Goal: Task Accomplishment & Management: Use online tool/utility

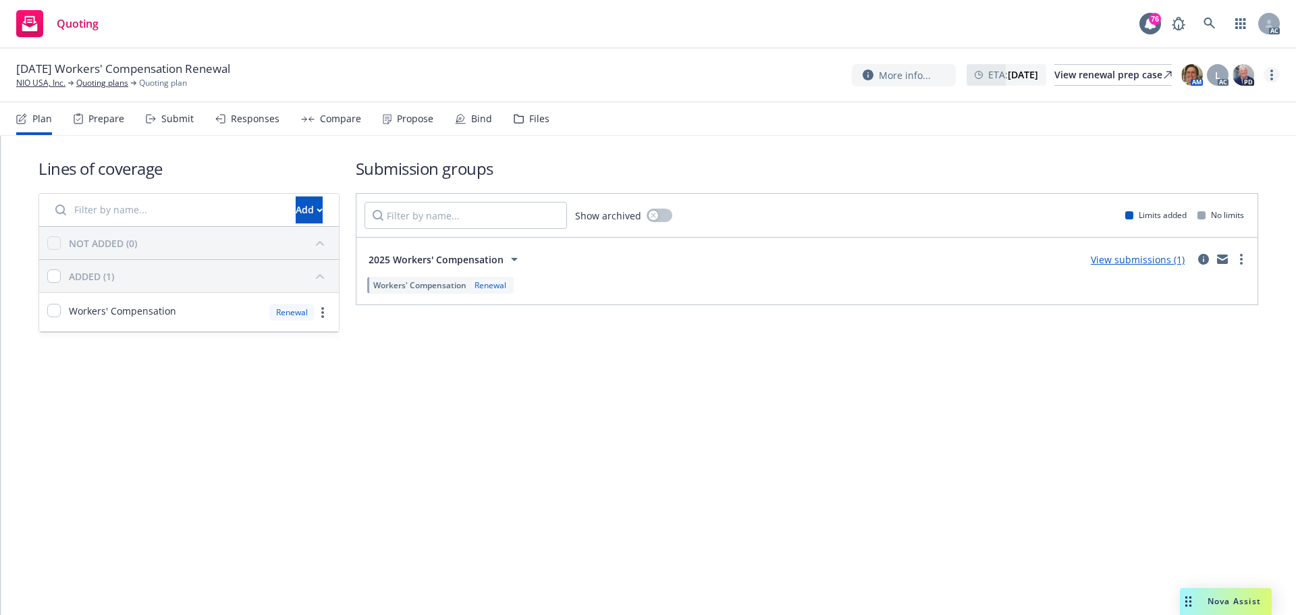
click at [1278, 72] on link "more" at bounding box center [1272, 75] width 16 height 16
click at [1179, 99] on link "Copy logging email" at bounding box center [1204, 102] width 151 height 27
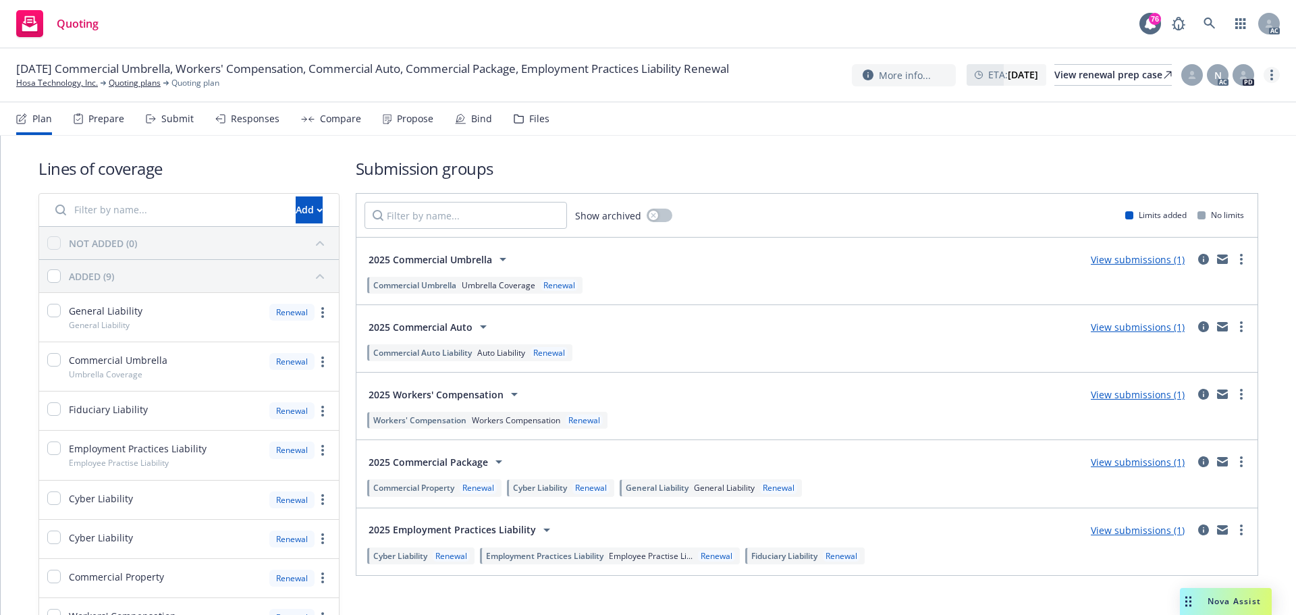
click at [1275, 76] on link "more" at bounding box center [1272, 75] width 16 height 16
click at [1219, 99] on link "Copy logging email" at bounding box center [1204, 102] width 151 height 27
click at [1273, 73] on icon "more" at bounding box center [1272, 75] width 3 height 11
click at [1208, 99] on link "Copy logging email" at bounding box center [1204, 102] width 151 height 27
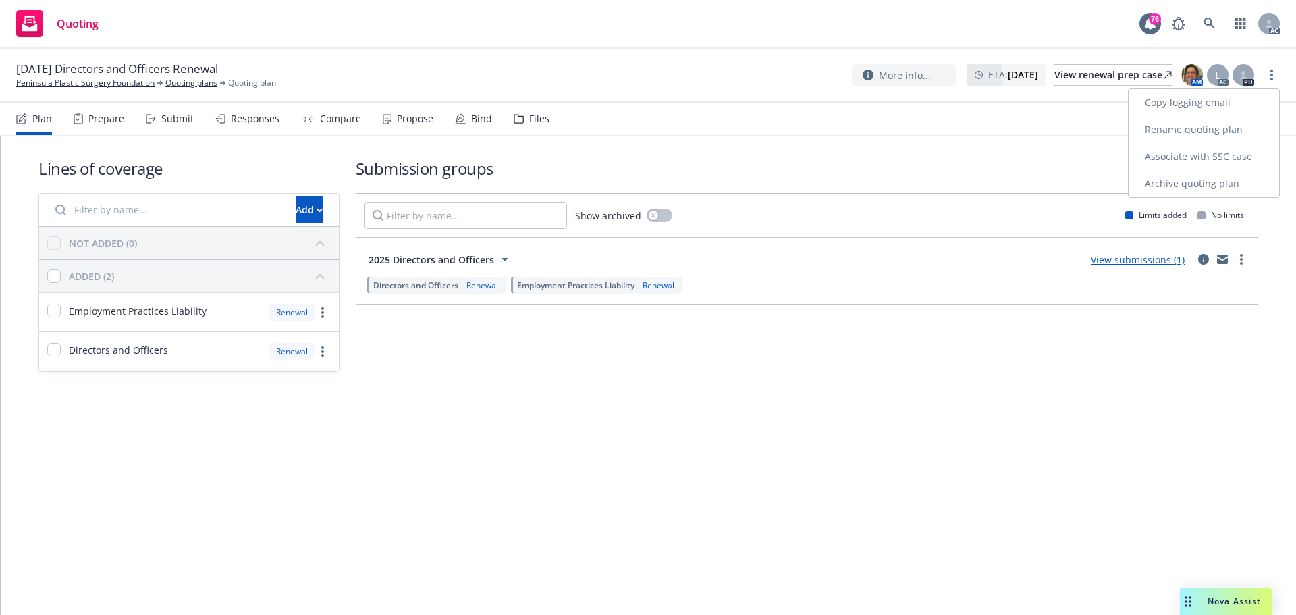
click at [1198, 101] on link "Copy logging email" at bounding box center [1204, 102] width 151 height 27
